Goal: Find specific page/section

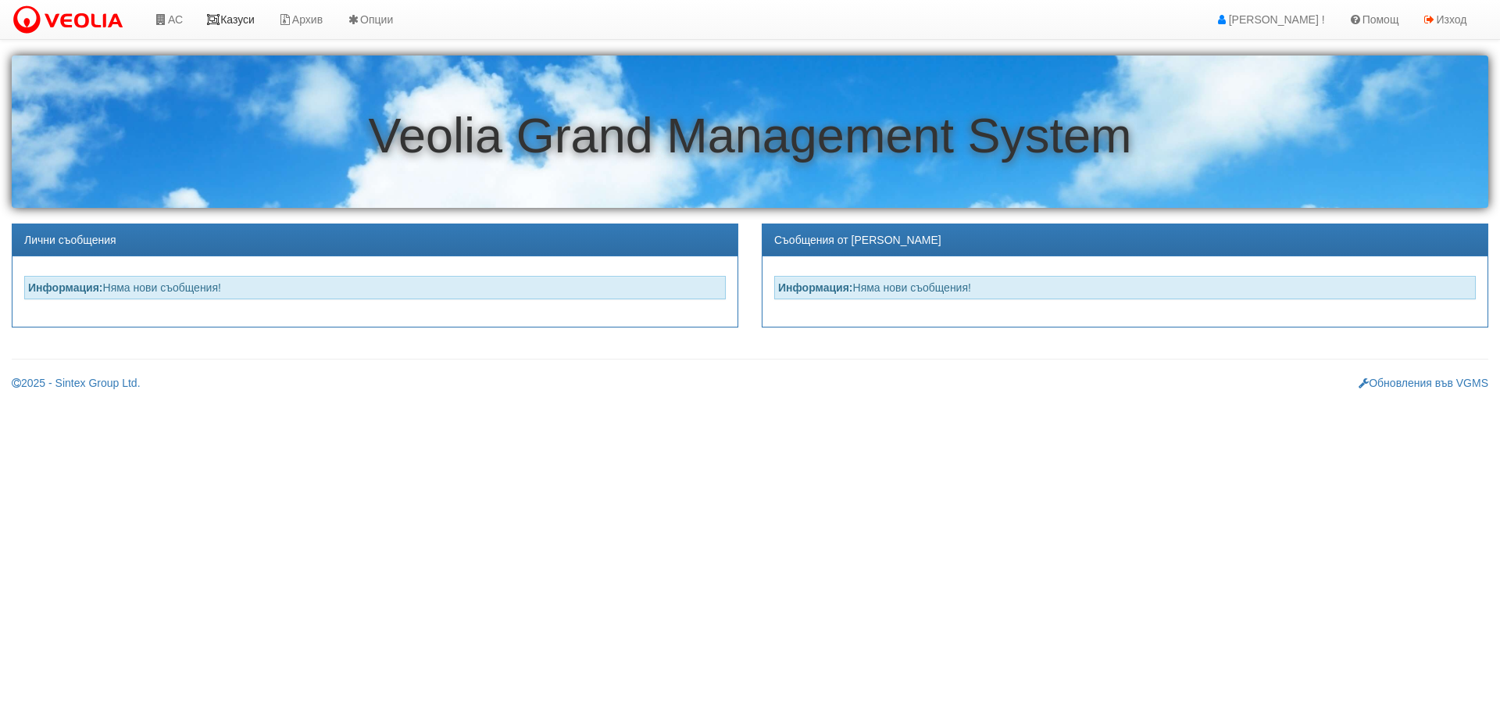
click at [237, 23] on link "Казуси" at bounding box center [231, 19] width 72 height 39
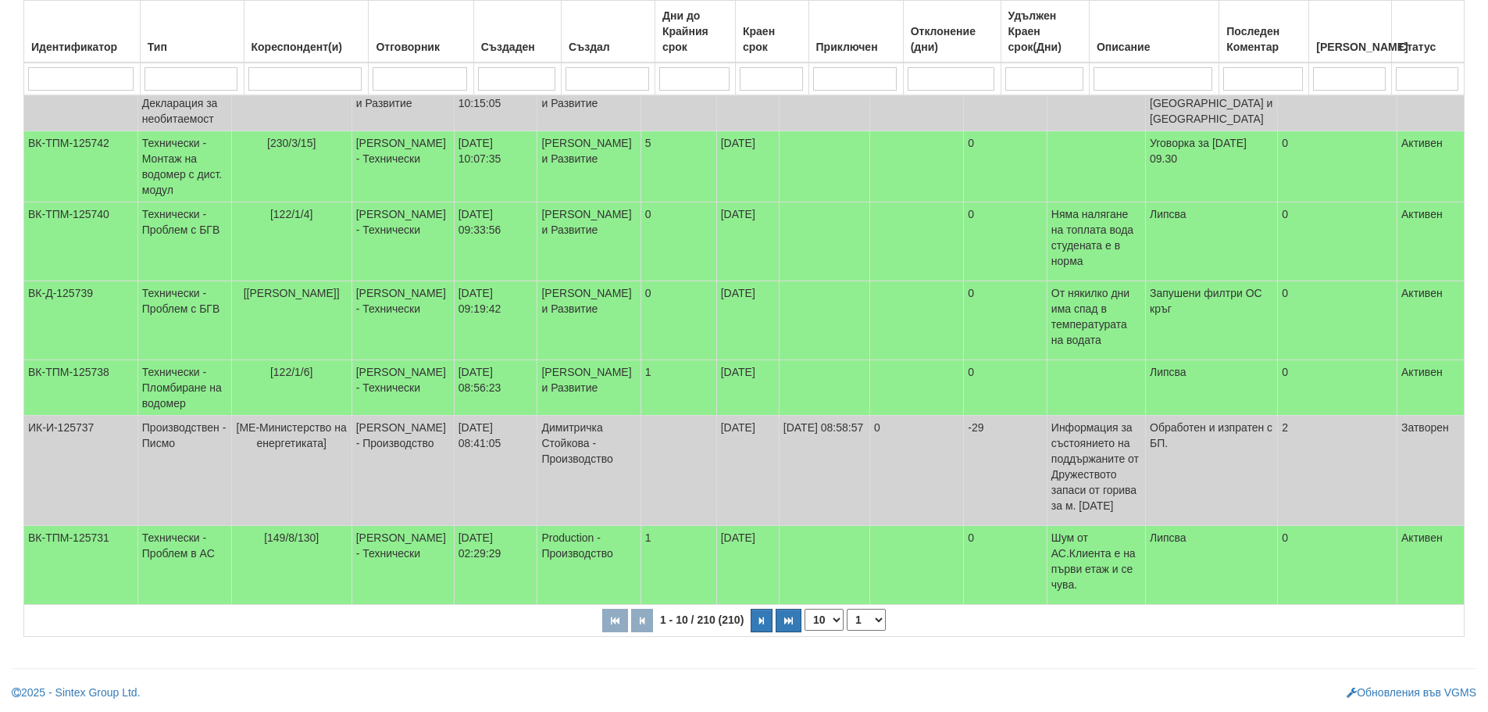
scroll to position [440, 0]
click at [869, 619] on select "1 2 3 4 5 6 10 15 20 21" at bounding box center [866, 620] width 39 height 22
click at [849, 630] on select "1 2 3 4 5 6 10 15 20 21" at bounding box center [866, 620] width 39 height 22
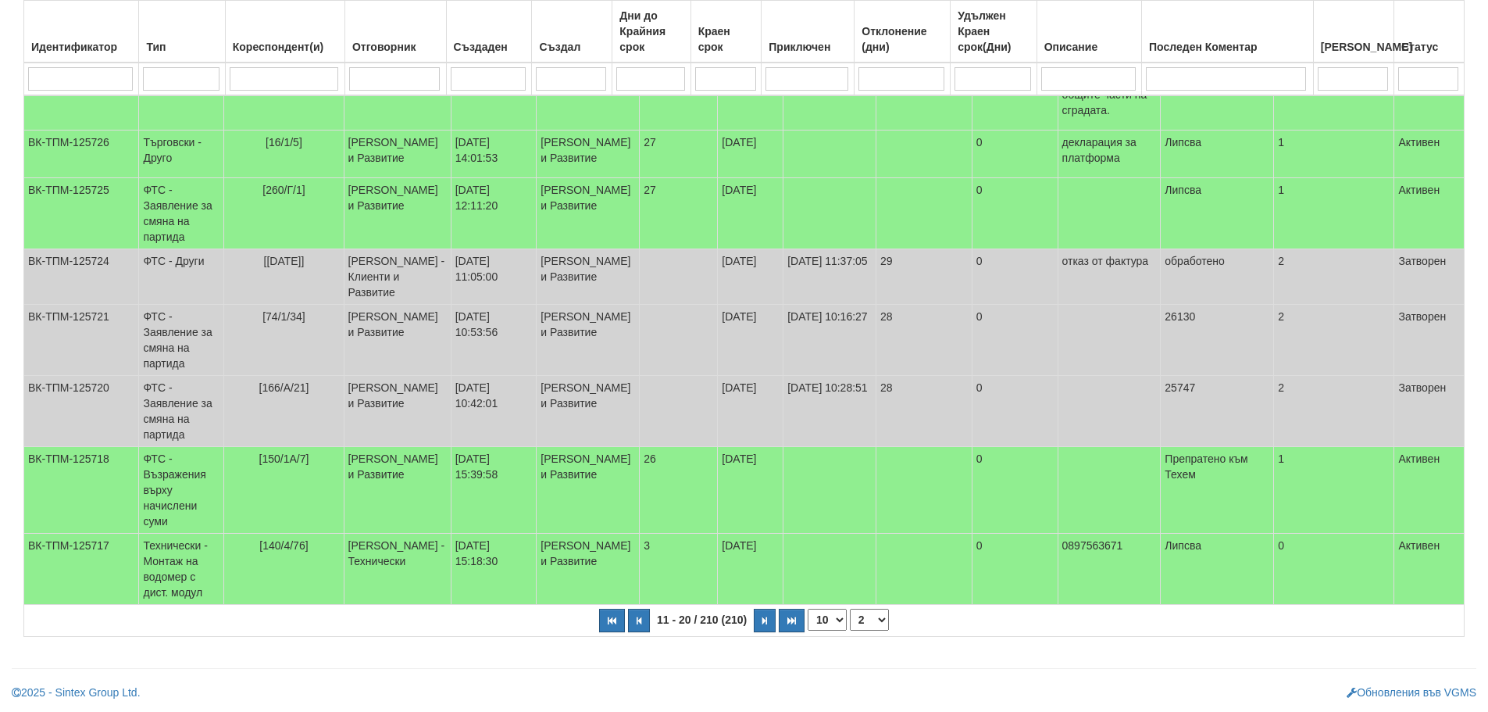
scroll to position [463, 0]
click at [873, 620] on select "1 2 3 4 5 6 7 10 15 20 21" at bounding box center [869, 620] width 39 height 22
click at [850, 609] on select "1 2 3 4 5 6 7 10 15 20 21" at bounding box center [869, 620] width 39 height 22
select select "3"
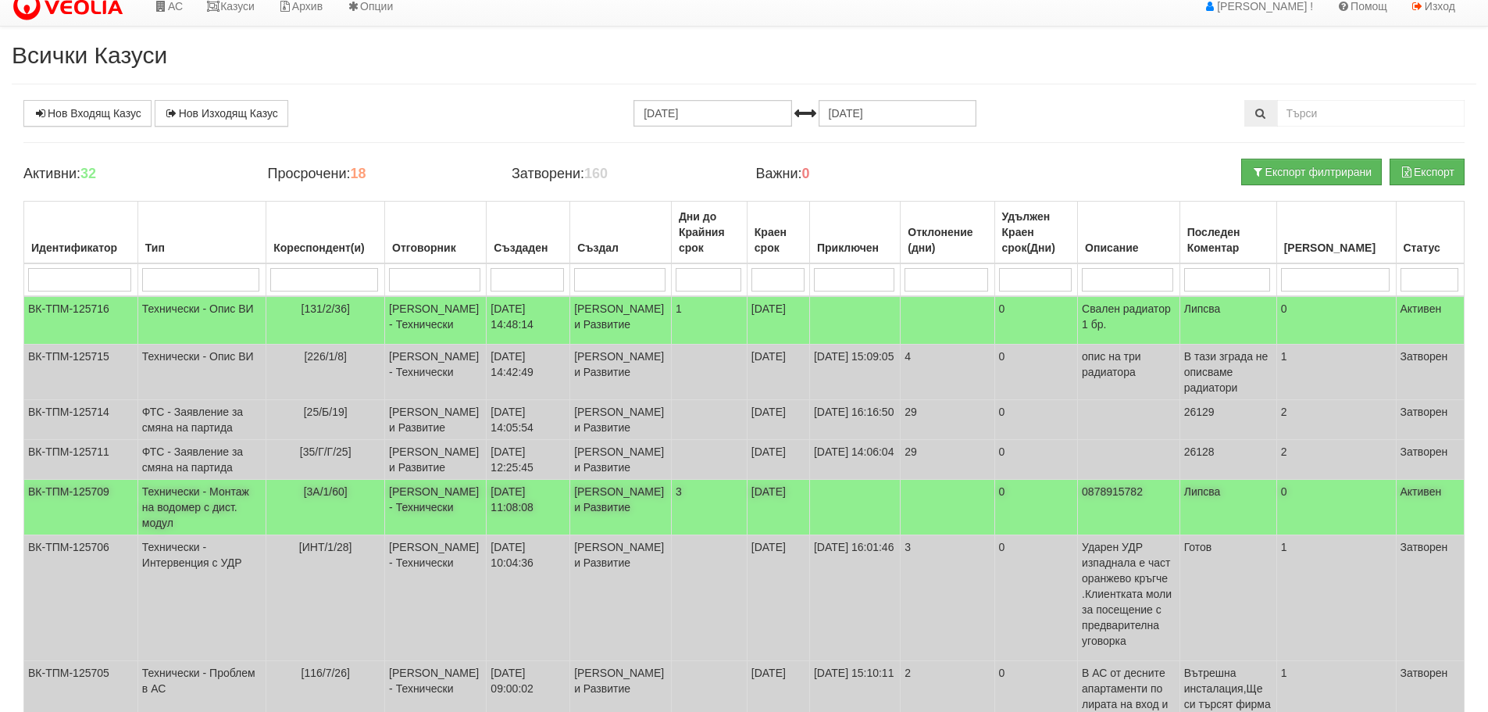
scroll to position [0, 0]
